Goal: Task Accomplishment & Management: Manage account settings

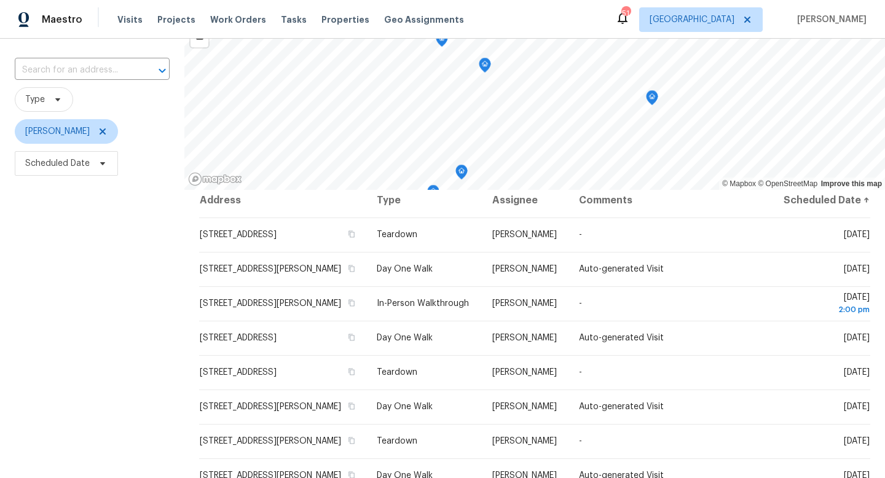
scroll to position [164, 0]
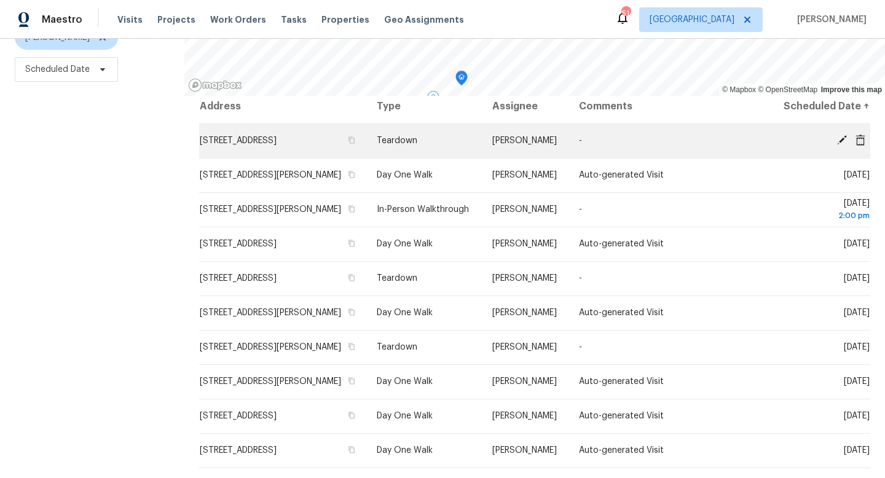
click at [843, 138] on icon at bounding box center [842, 140] width 10 height 10
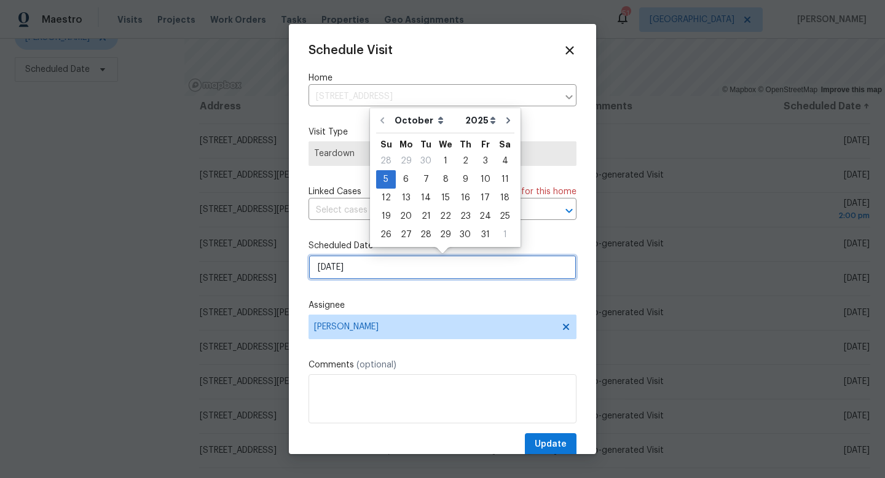
click at [380, 269] on input "10/5/2025" at bounding box center [443, 267] width 268 height 25
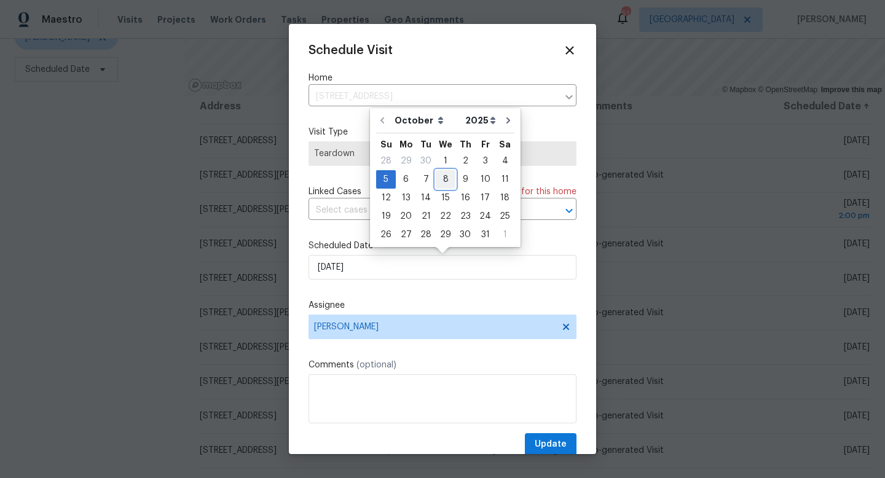
click at [446, 181] on div "8" at bounding box center [446, 179] width 20 height 17
type input "10/8/2025"
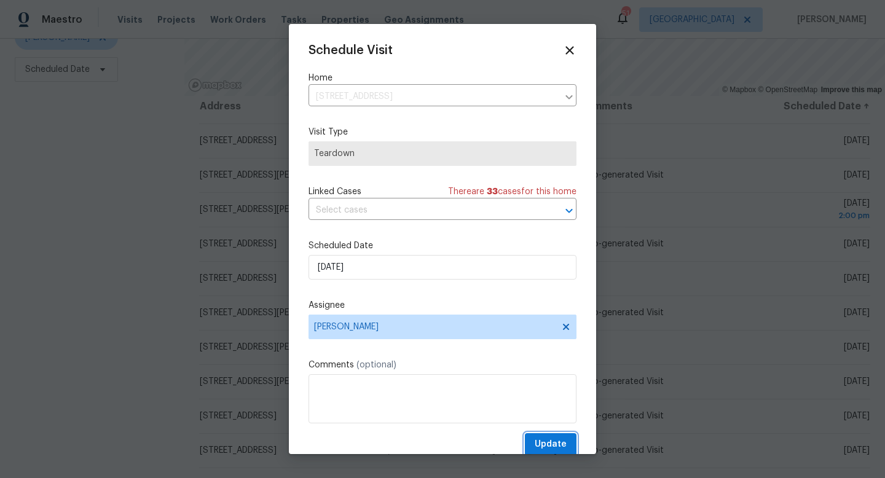
click at [544, 444] on span "Update" at bounding box center [551, 444] width 32 height 15
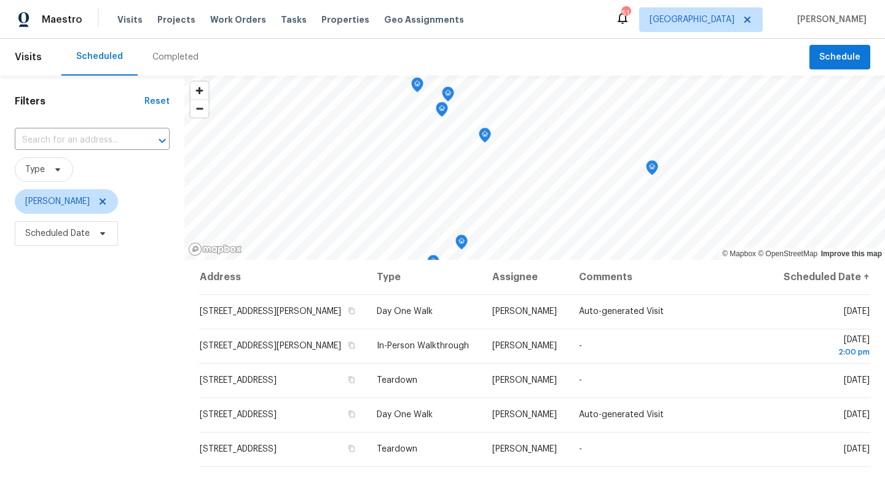
scroll to position [0, 0]
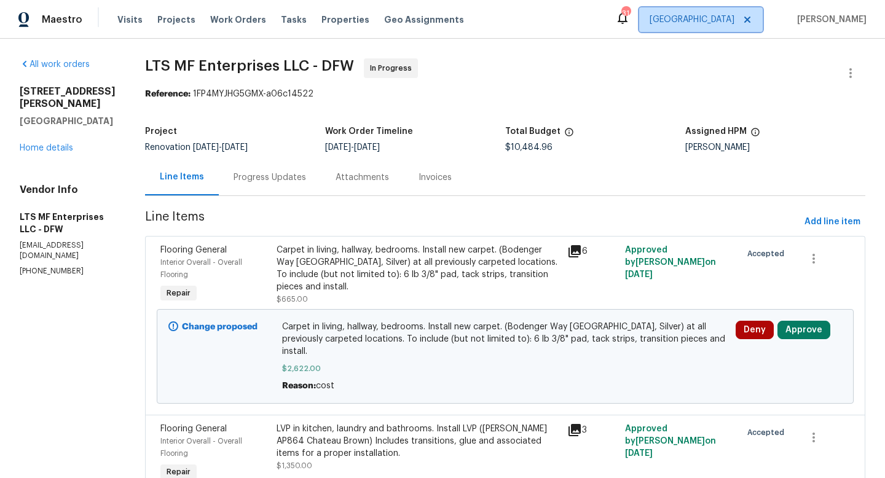
click at [752, 23] on icon at bounding box center [747, 20] width 10 height 10
click at [763, 21] on span "Alabama Other" at bounding box center [706, 19] width 111 height 25
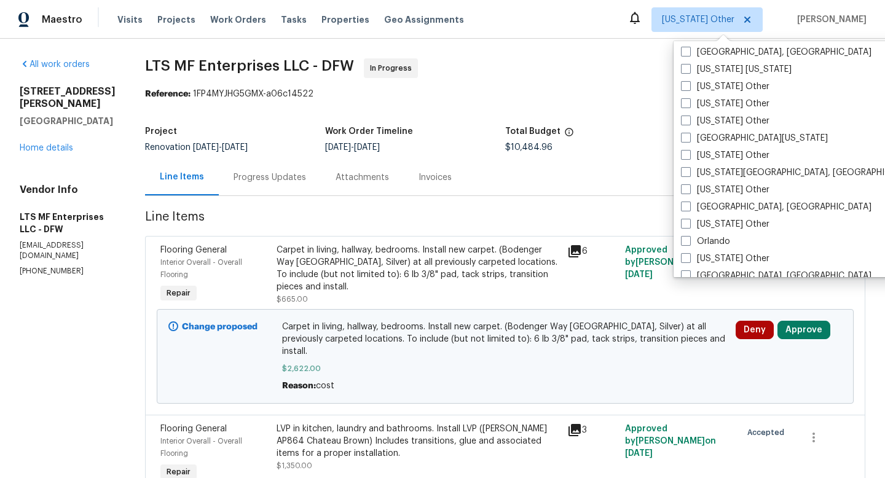
scroll to position [1248, 0]
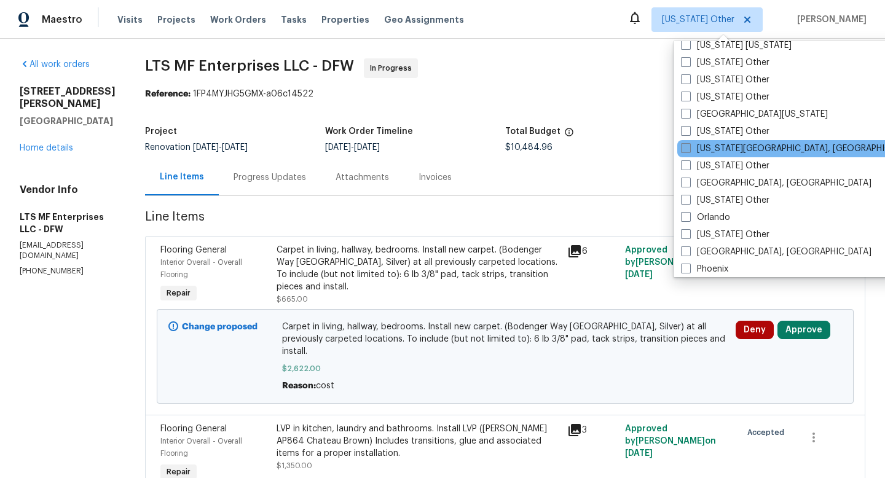
click at [688, 148] on span at bounding box center [686, 148] width 10 height 10
click at [688, 148] on input "Oklahoma City, OK" at bounding box center [685, 147] width 8 height 8
checkbox input "true"
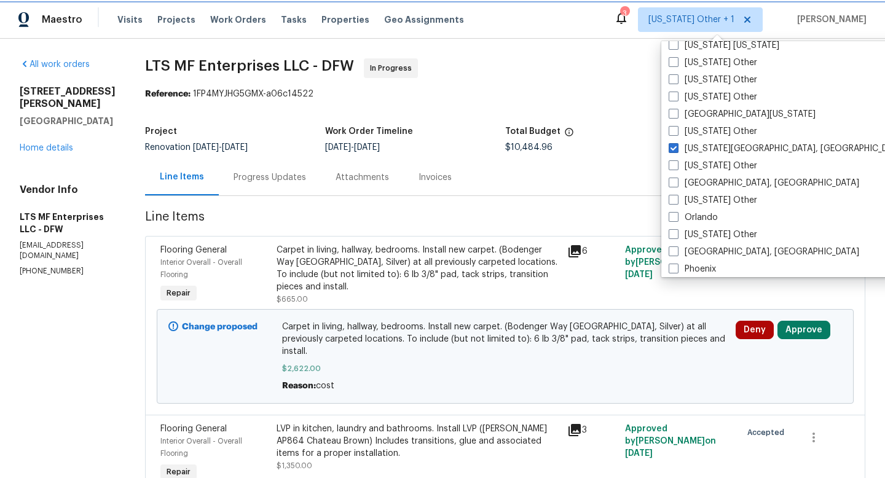
click at [730, 21] on span "Alabama Other + 1" at bounding box center [691, 20] width 86 height 12
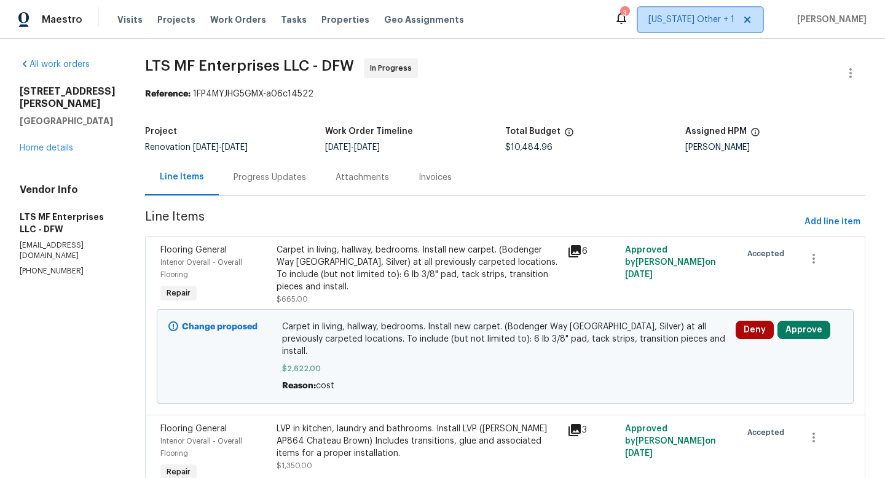
click at [730, 21] on span "Alabama Other + 1" at bounding box center [691, 20] width 86 height 12
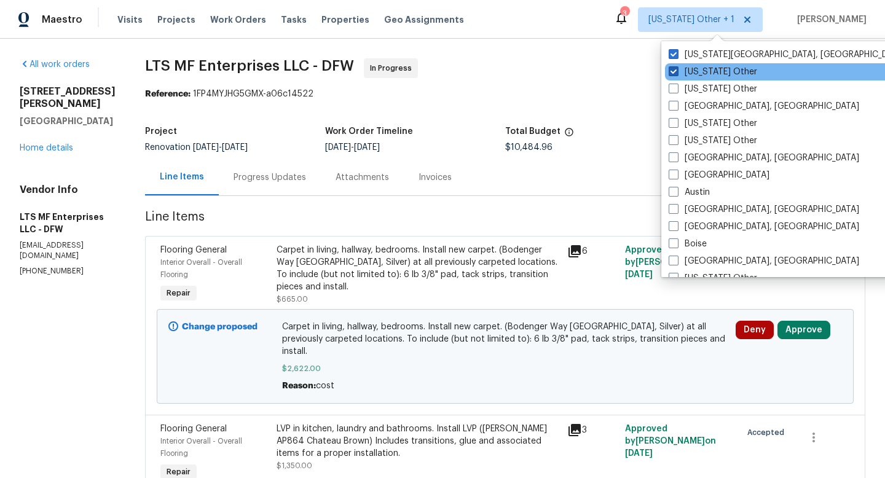
click at [720, 72] on label "Alabama Other" at bounding box center [713, 72] width 89 height 12
click at [677, 72] on input "Alabama Other" at bounding box center [673, 70] width 8 height 8
checkbox input "false"
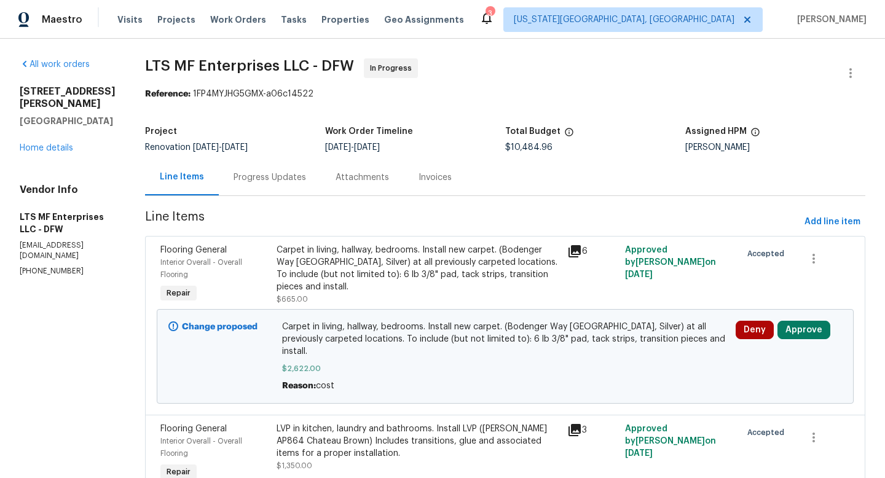
click at [596, 88] on div "Reference: 1FP4MYJHG5GMX-a06c14522" at bounding box center [505, 94] width 720 height 12
click at [133, 21] on span "Visits" at bounding box center [129, 20] width 25 height 12
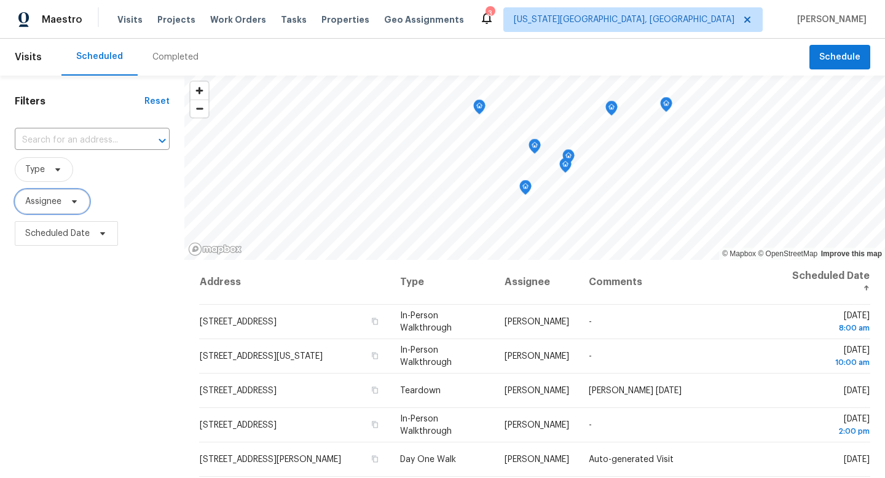
click at [71, 204] on icon at bounding box center [74, 202] width 10 height 10
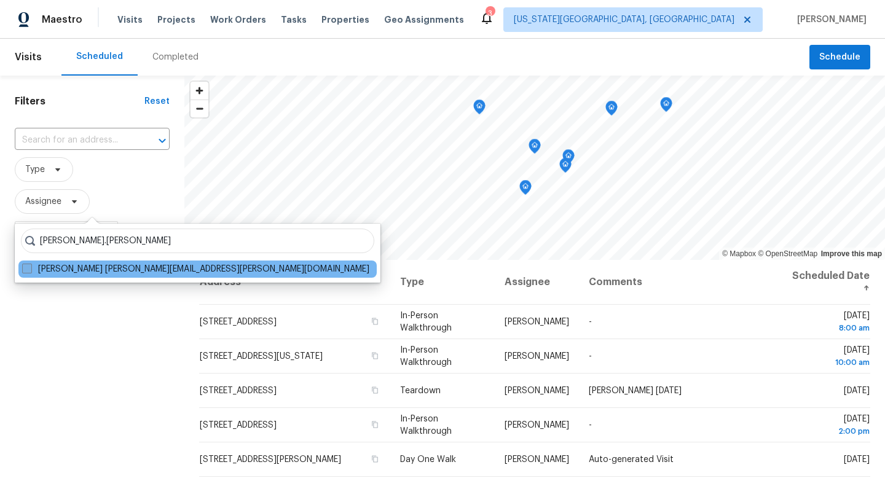
type input "jason.leeth"
click at [27, 269] on span at bounding box center [27, 269] width 10 height 10
click at [27, 269] on input "Jason Leeth jason.leeth@opendoor.com" at bounding box center [26, 267] width 8 height 8
checkbox input "true"
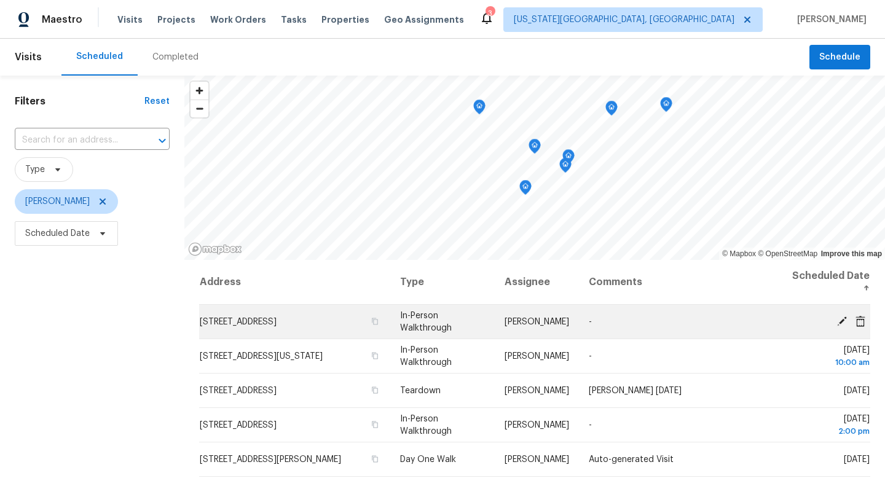
click at [841, 318] on icon at bounding box center [841, 320] width 11 height 11
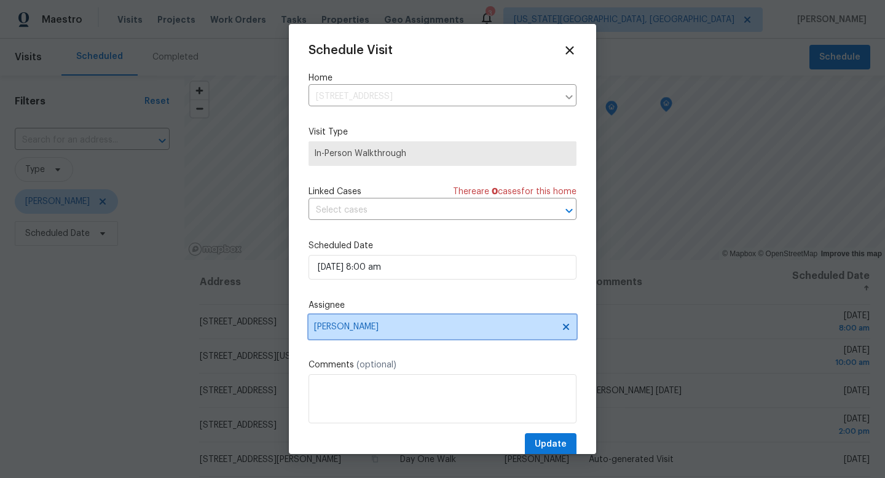
click at [366, 326] on span "Jason Leeth" at bounding box center [434, 327] width 241 height 10
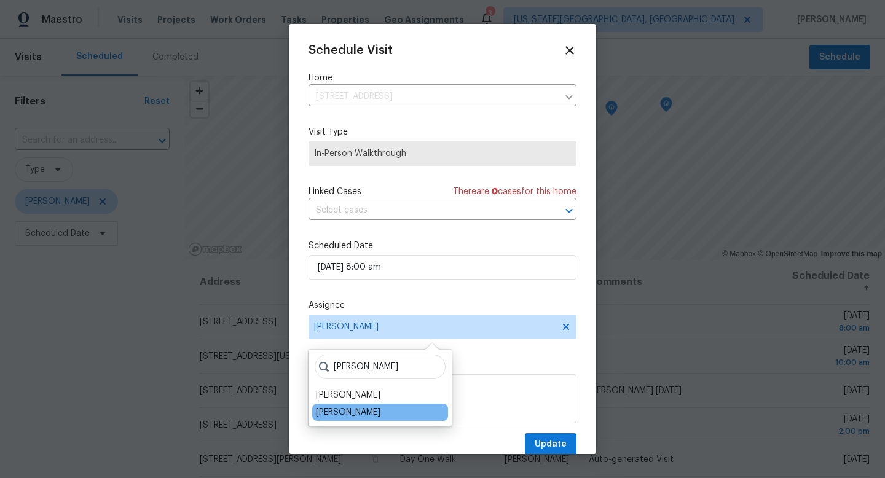
type input "jason"
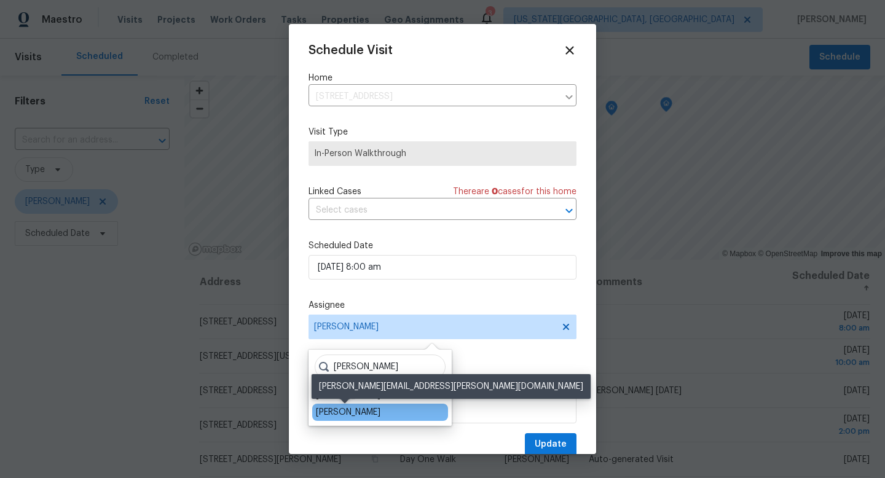
click at [339, 416] on div "[PERSON_NAME]" at bounding box center [348, 412] width 65 height 12
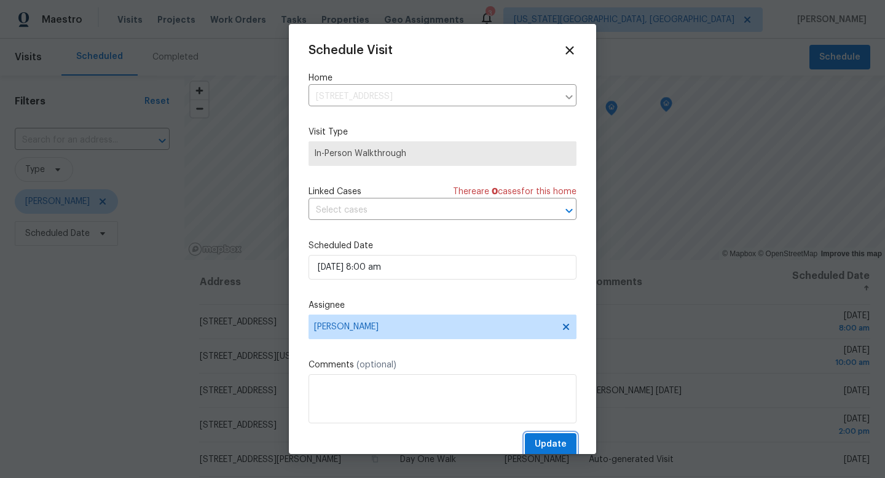
click at [554, 446] on span "Update" at bounding box center [551, 444] width 32 height 15
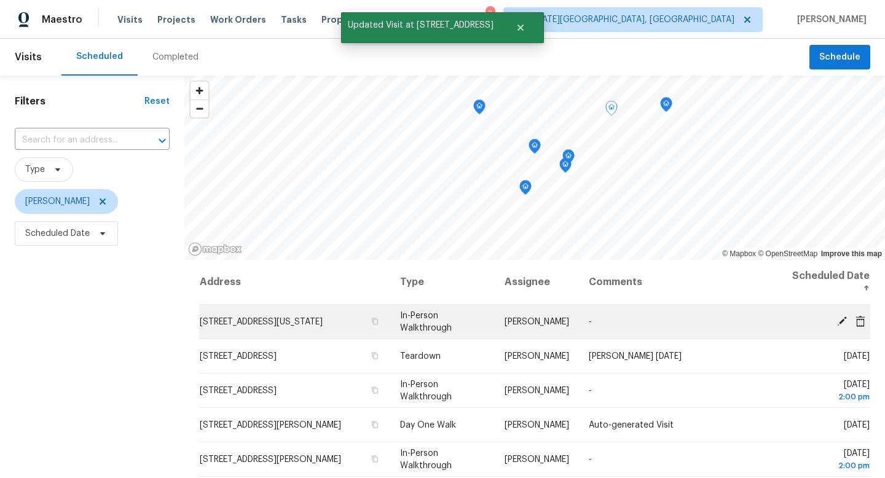
click at [843, 323] on icon at bounding box center [841, 320] width 11 height 11
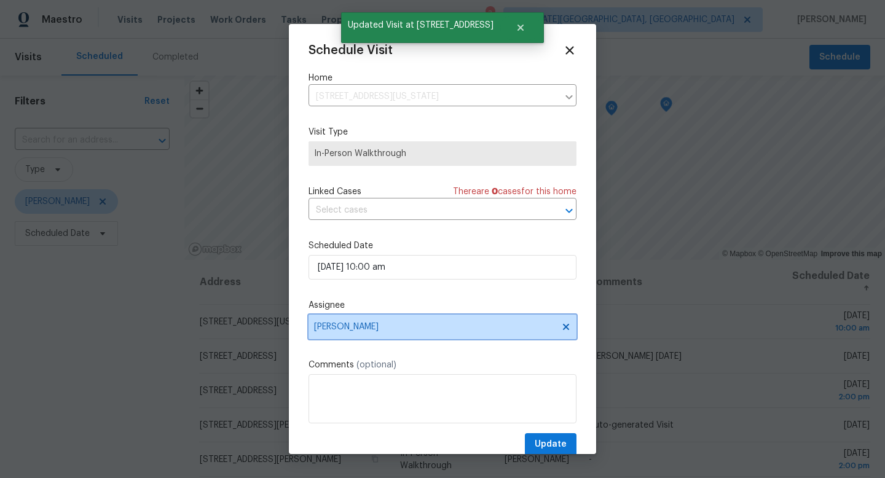
click at [381, 326] on span "Jason Leeth" at bounding box center [434, 327] width 241 height 10
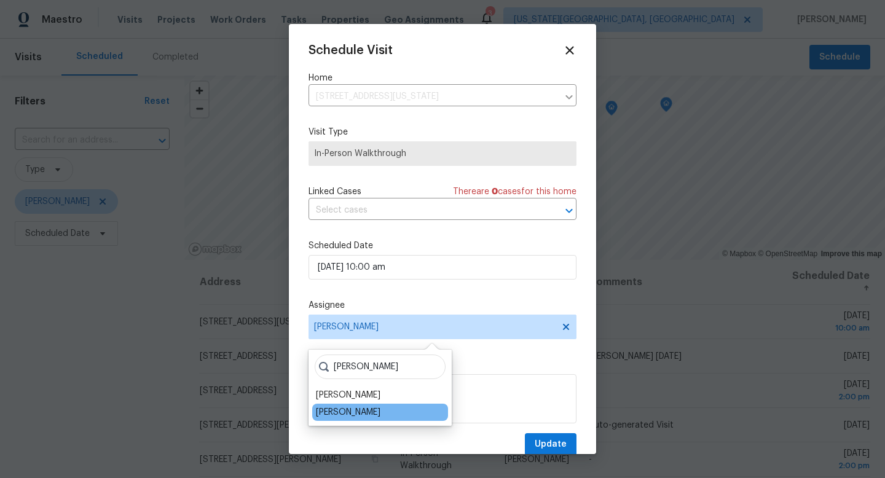
type input "jason"
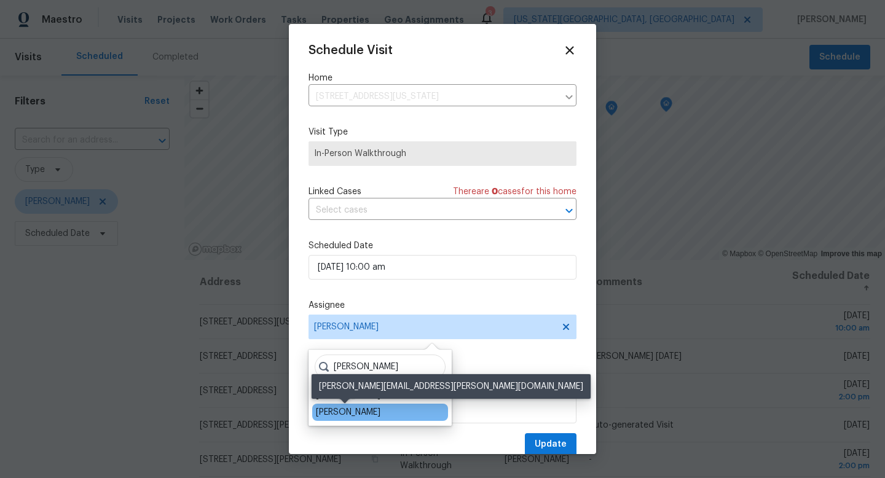
click at [348, 414] on div "[PERSON_NAME]" at bounding box center [348, 412] width 65 height 12
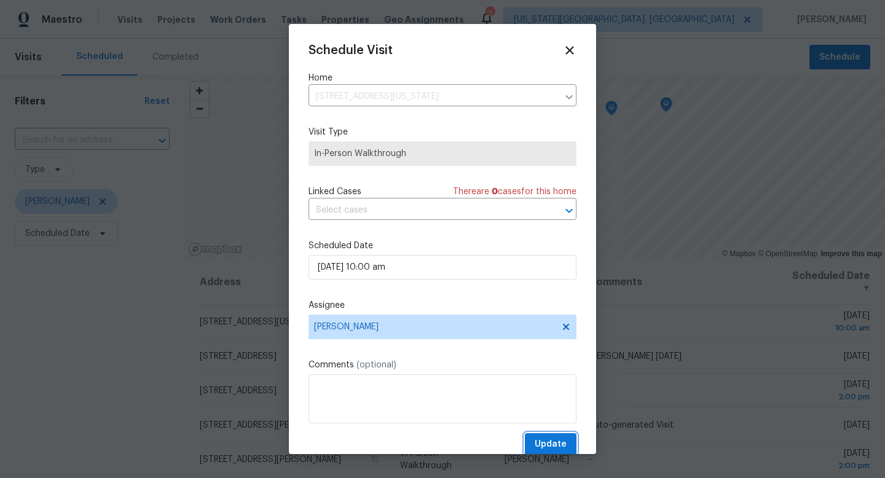
click at [541, 446] on span "Update" at bounding box center [551, 444] width 32 height 15
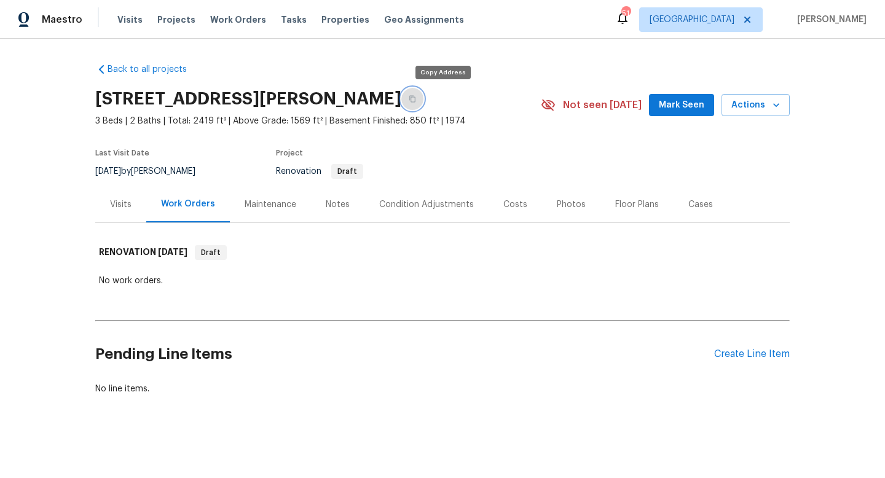
click at [416, 101] on icon "button" at bounding box center [412, 98] width 7 height 7
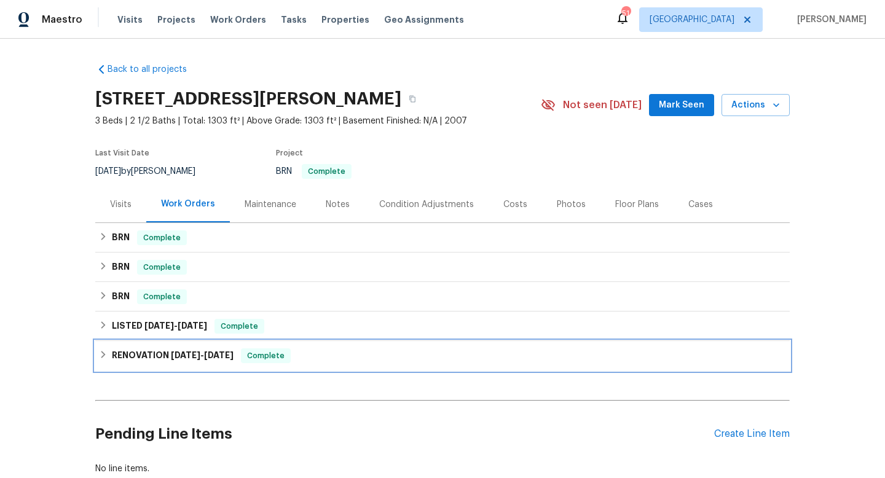
click at [171, 354] on span "[DATE]" at bounding box center [186, 355] width 30 height 9
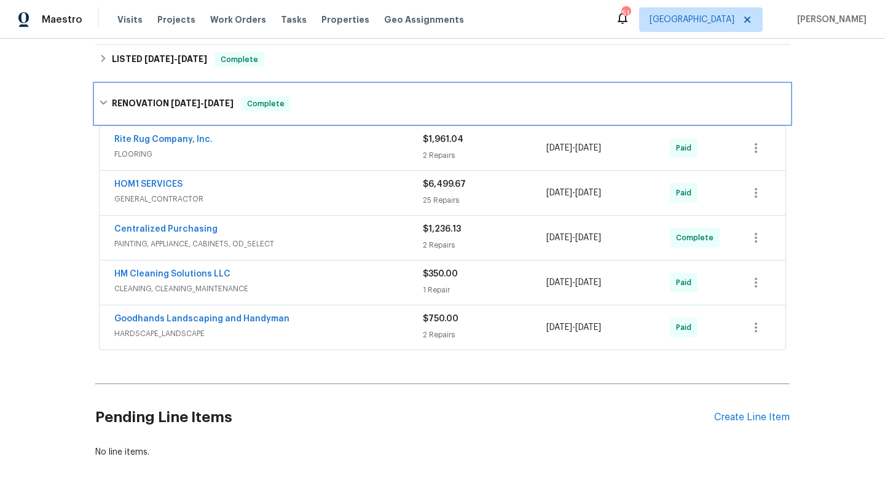
scroll to position [276, 0]
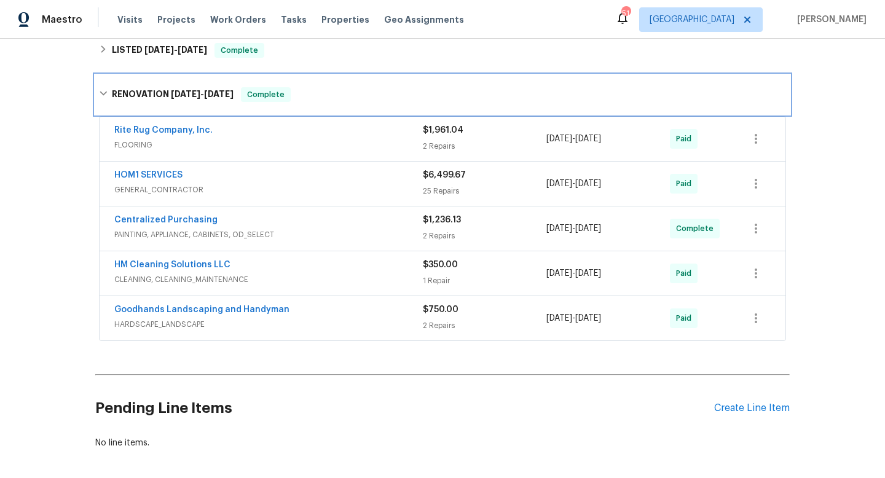
click at [105, 94] on icon at bounding box center [103, 93] width 9 height 9
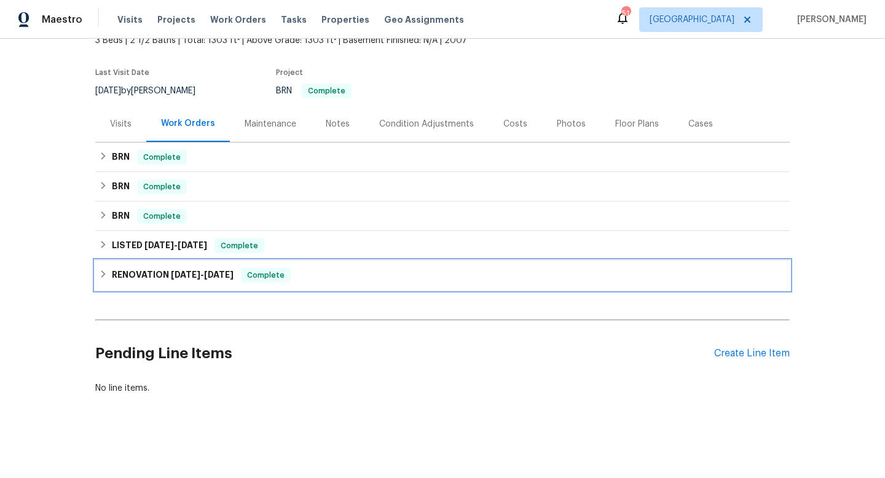
scroll to position [0, 0]
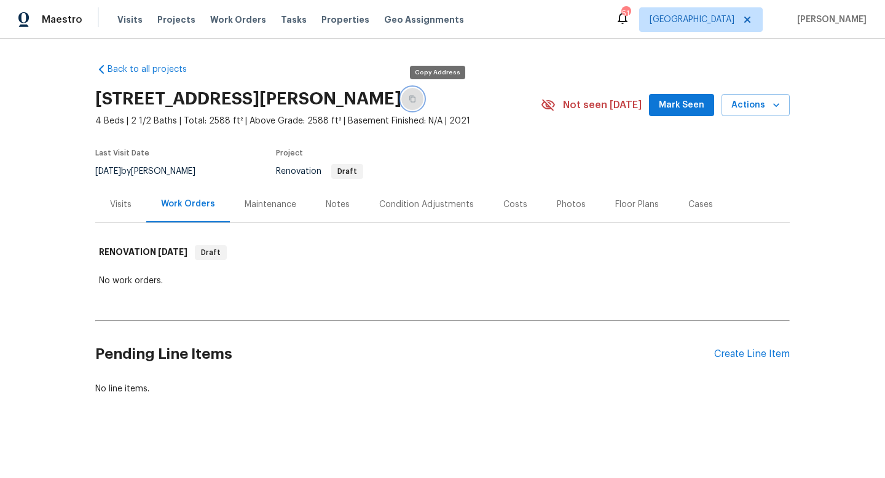
click at [416, 101] on icon "button" at bounding box center [412, 98] width 7 height 7
